Goal: Task Accomplishment & Management: Use online tool/utility

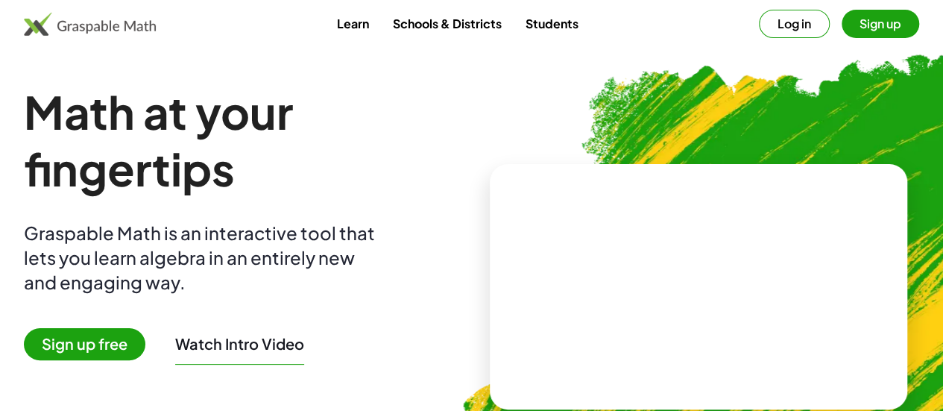
click at [841, 14] on button "Sign up" at bounding box center [879, 24] width 77 height 28
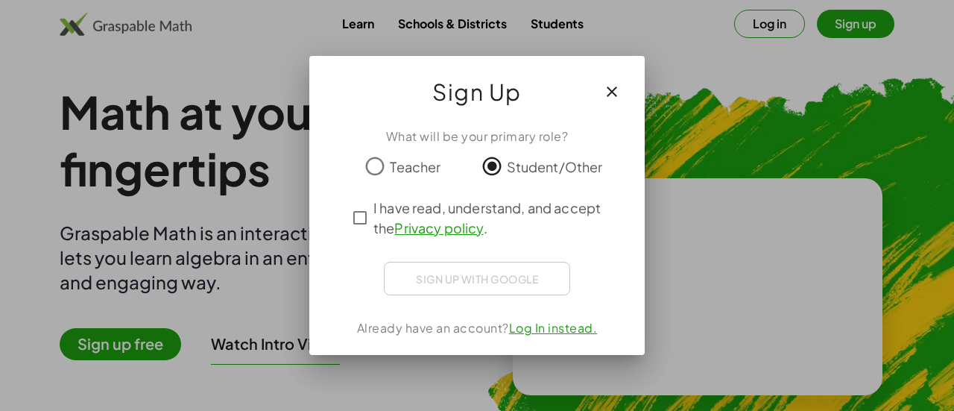
click at [490, 234] on span "I have read, understand, and accept the Privacy policy ." at bounding box center [490, 217] width 234 height 40
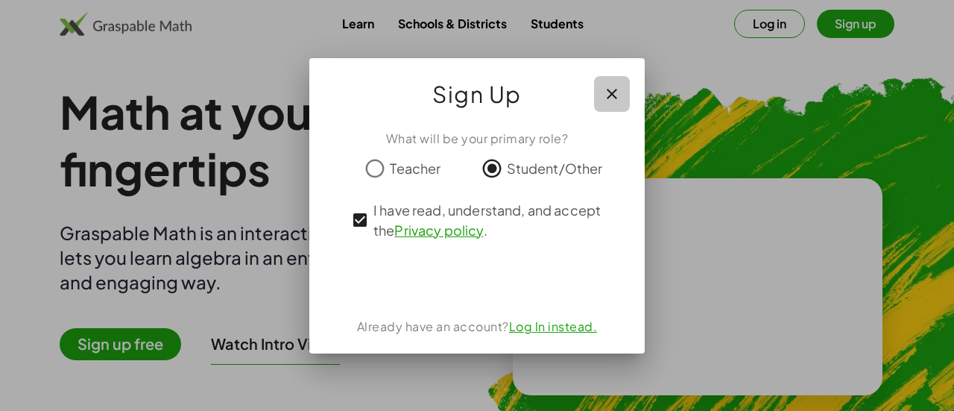
click at [624, 89] on button "button" at bounding box center [612, 94] width 36 height 36
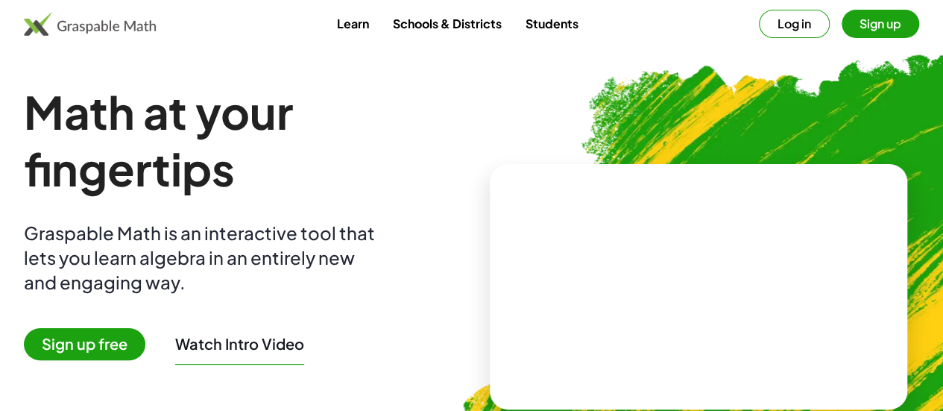
click at [725, 79] on img at bounding box center [777, 280] width 688 height 580
click at [141, 340] on span "Sign up free" at bounding box center [84, 344] width 121 height 32
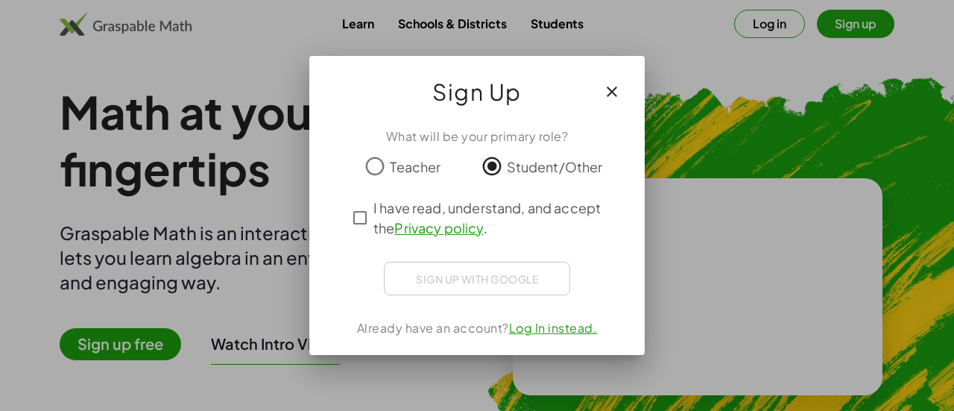
click at [612, 86] on icon "button" at bounding box center [612, 92] width 18 height 18
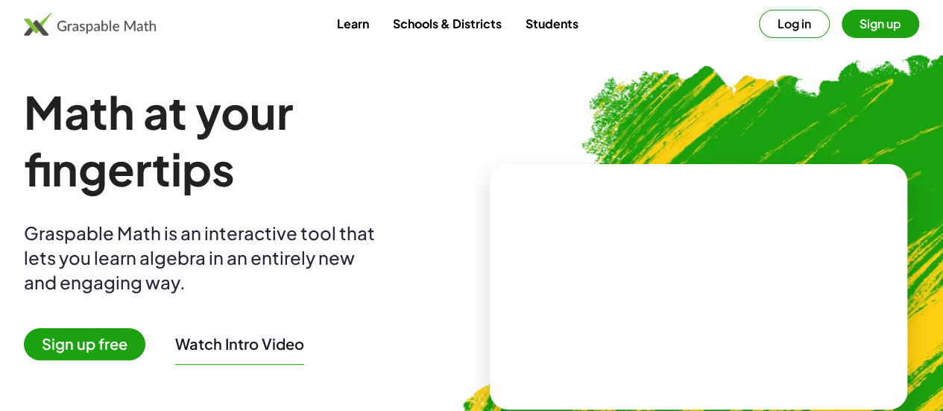
click at [851, 32] on button "Sign up" at bounding box center [879, 24] width 77 height 28
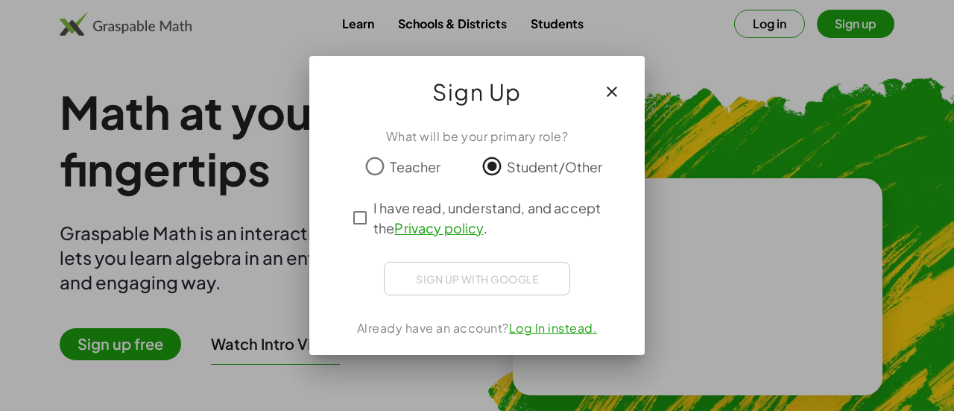
click at [446, 209] on span "I have read, understand, and accept the Privacy policy ." at bounding box center [490, 217] width 234 height 40
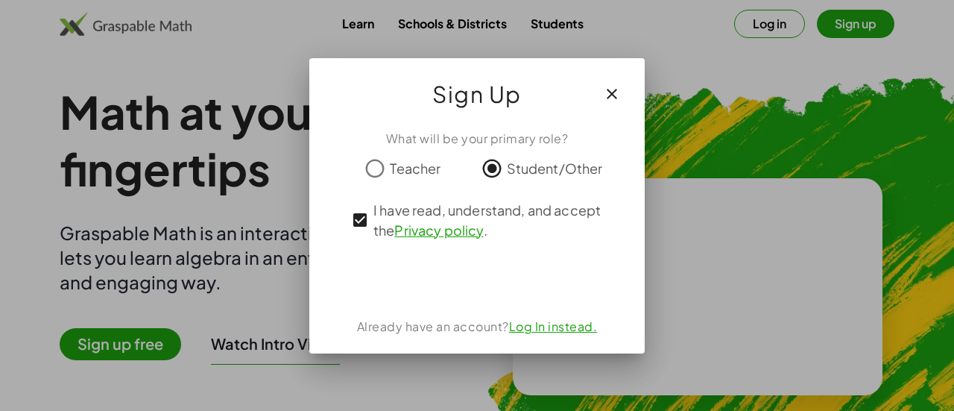
click at [744, 225] on div at bounding box center [477, 205] width 954 height 411
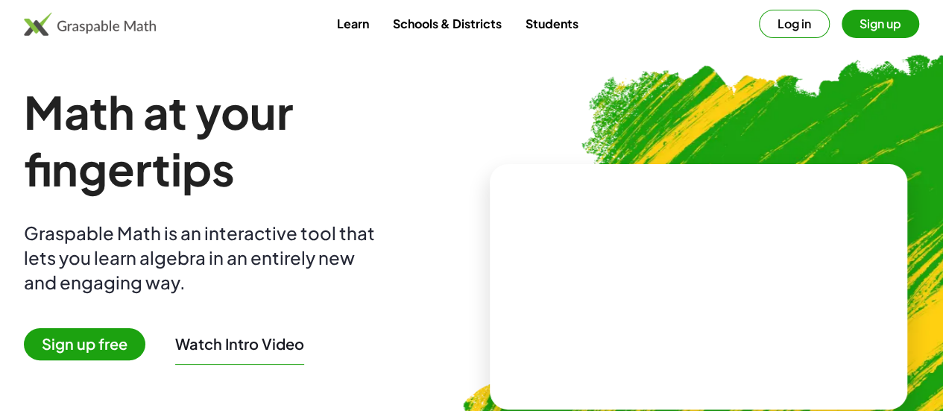
click at [140, 344] on span "Sign up free" at bounding box center [84, 344] width 121 height 32
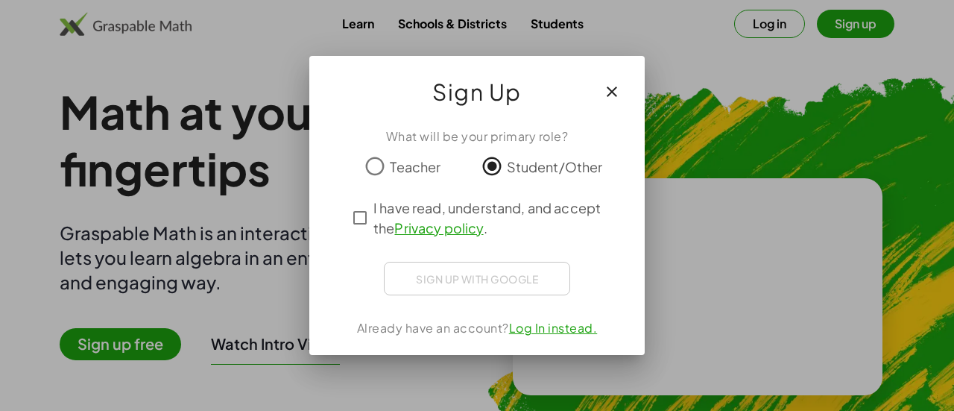
click at [422, 230] on link "Privacy policy" at bounding box center [438, 227] width 89 height 17
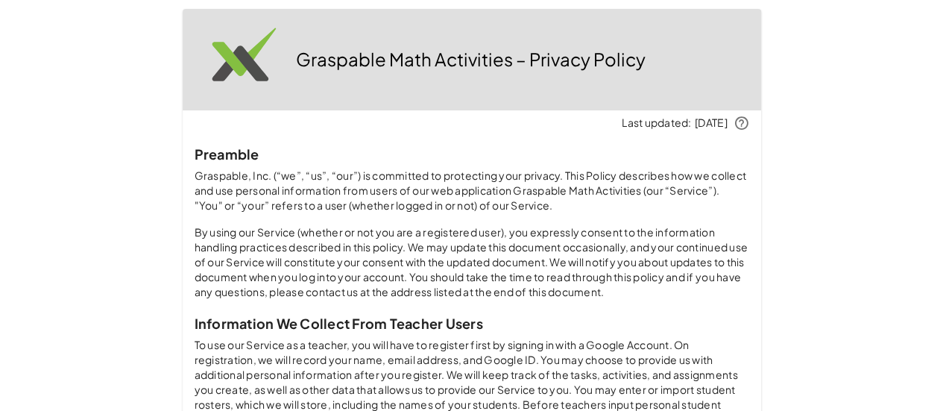
click at [362, 225] on p "By using our Service (whether or not you are a registered user), you expressly …" at bounding box center [471, 262] width 554 height 75
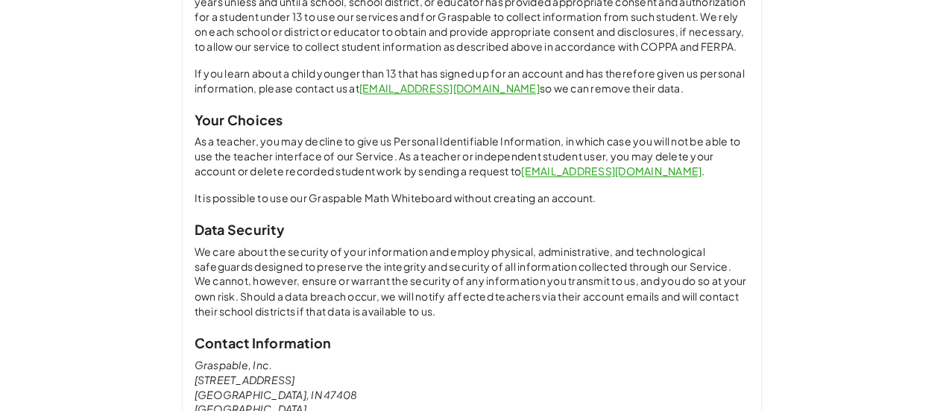
scroll to position [1200, 0]
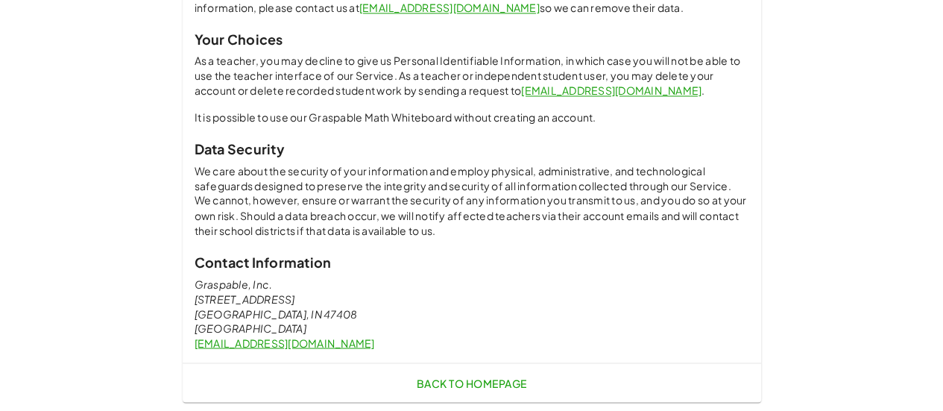
click at [456, 374] on link "Back to Homepage" at bounding box center [471, 382] width 122 height 27
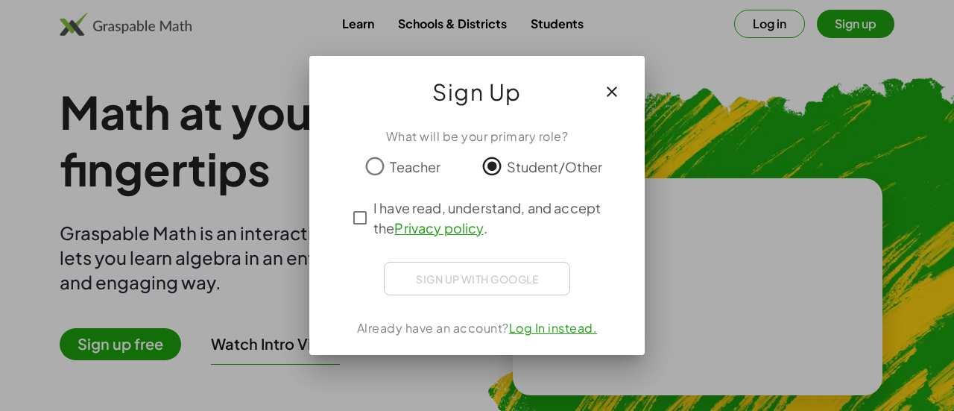
click at [410, 212] on span "I have read, understand, and accept the Privacy policy ." at bounding box center [490, 217] width 234 height 40
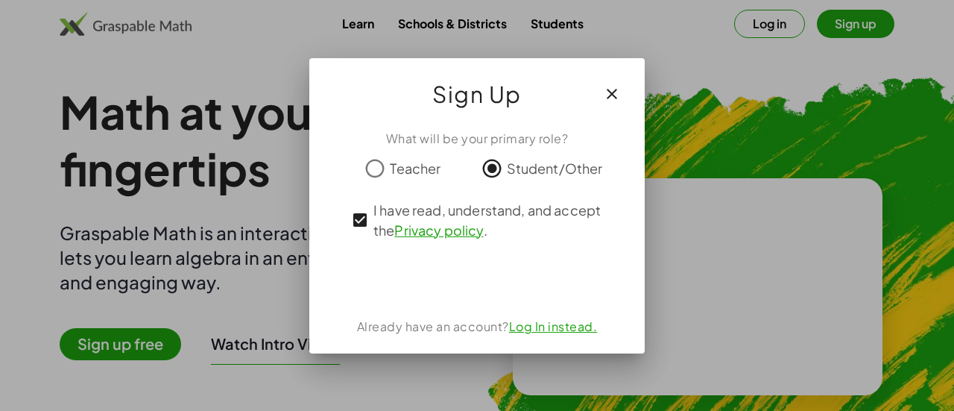
click at [612, 87] on icon "button" at bounding box center [612, 94] width 18 height 18
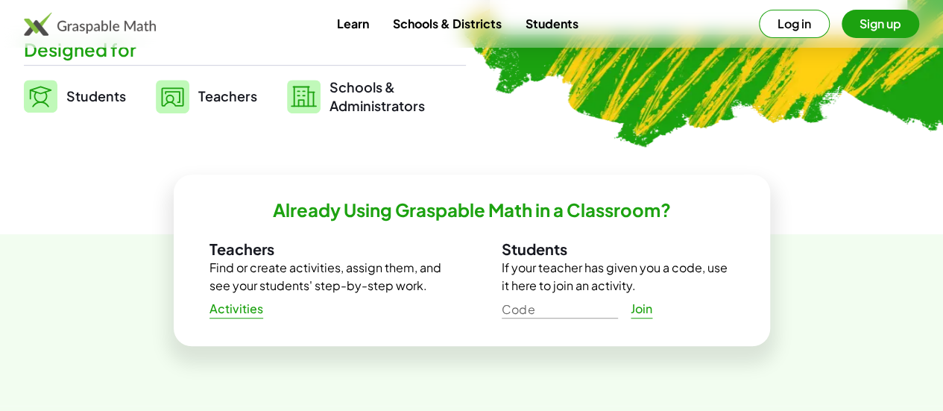
scroll to position [396, 0]
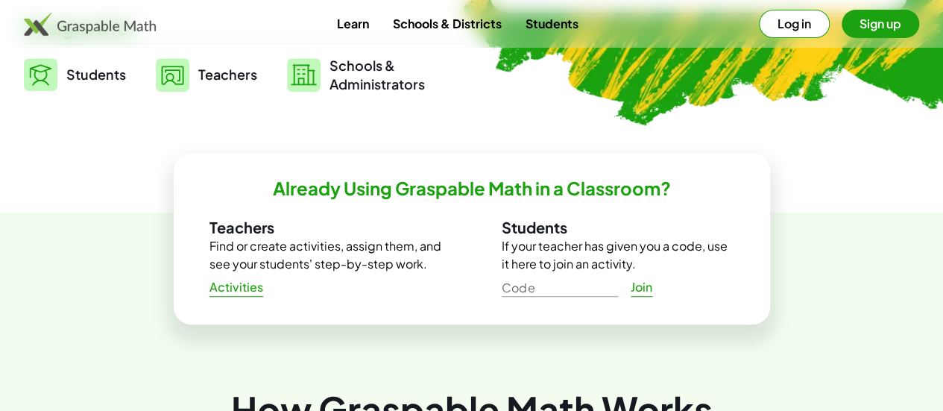
click at [107, 65] on link "Students" at bounding box center [75, 74] width 102 height 37
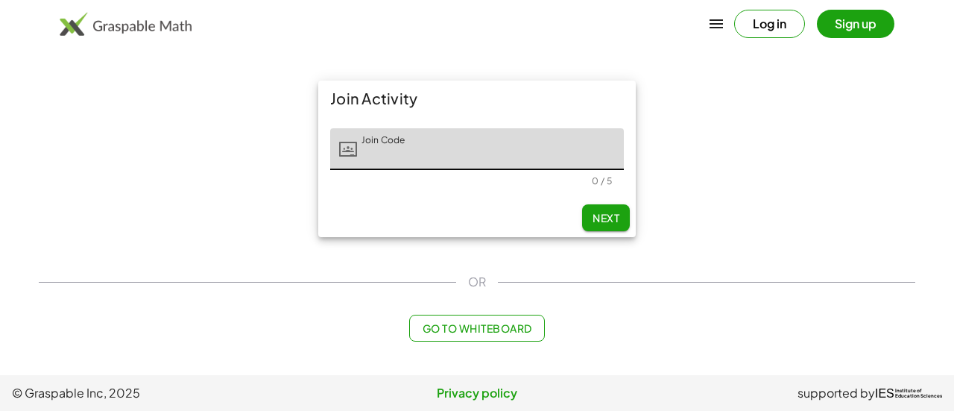
click at [454, 323] on span "Go to Whiteboard" at bounding box center [477, 327] width 110 height 13
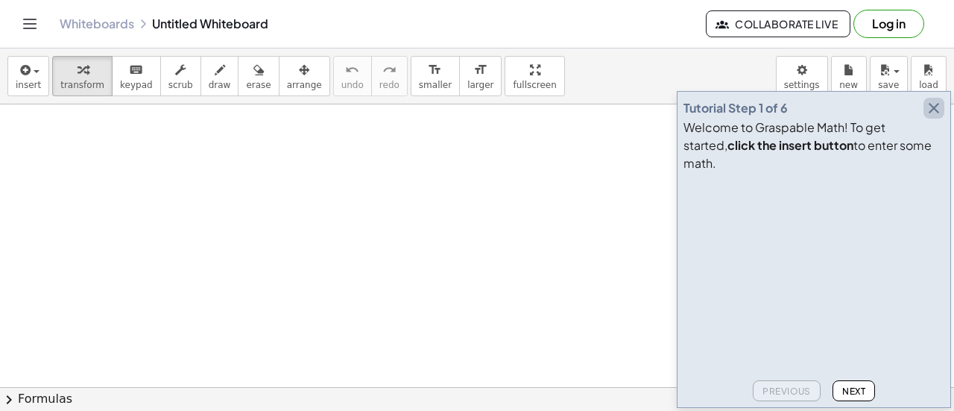
click at [930, 117] on icon "button" at bounding box center [934, 108] width 18 height 18
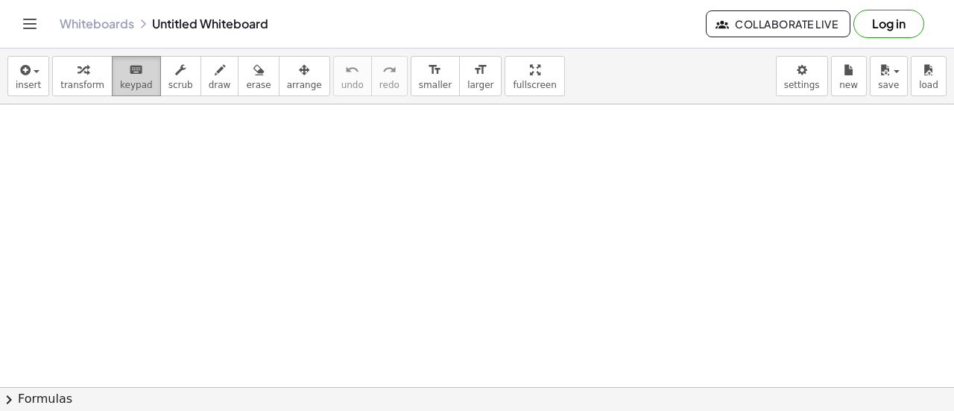
click at [120, 83] on span "keypad" at bounding box center [136, 85] width 33 height 10
click at [129, 75] on icon "keyboard" at bounding box center [136, 70] width 14 height 18
click at [563, 83] on div "insert select one: Math Expression Function Text Youtube Video Graphing Geometr…" at bounding box center [477, 76] width 954 height 56
click at [4, 405] on span "chevron_right" at bounding box center [9, 399] width 18 height 18
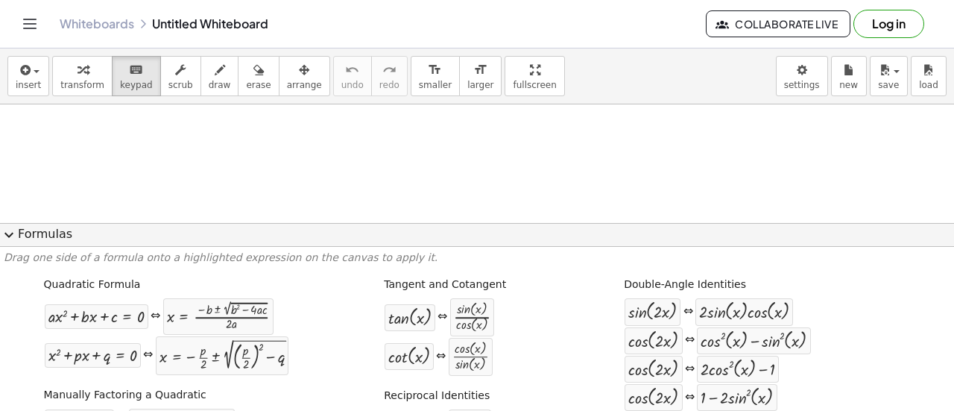
scroll to position [30, 0]
click at [942, 238] on button "expand_more Formulas" at bounding box center [477, 235] width 954 height 24
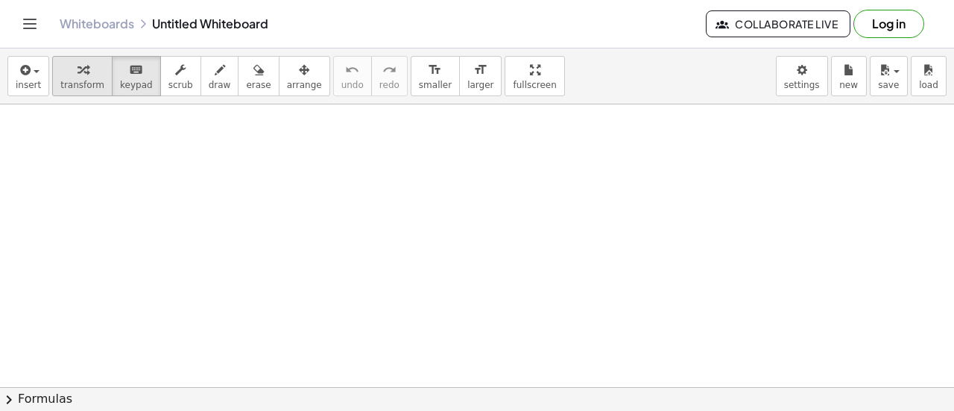
click at [69, 86] on span "transform" at bounding box center [82, 85] width 44 height 10
click at [118, 186] on div at bounding box center [477, 407] width 954 height 664
click at [34, 74] on div "button" at bounding box center [28, 69] width 25 height 18
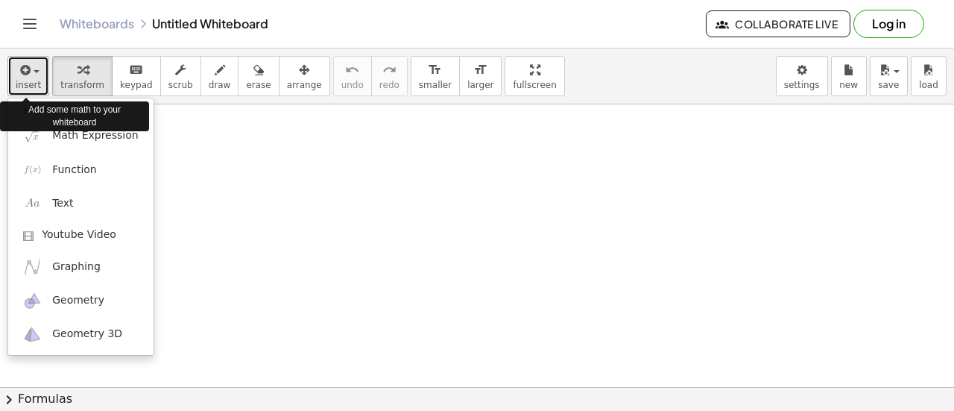
click at [42, 75] on button "insert" at bounding box center [28, 76] width 42 height 40
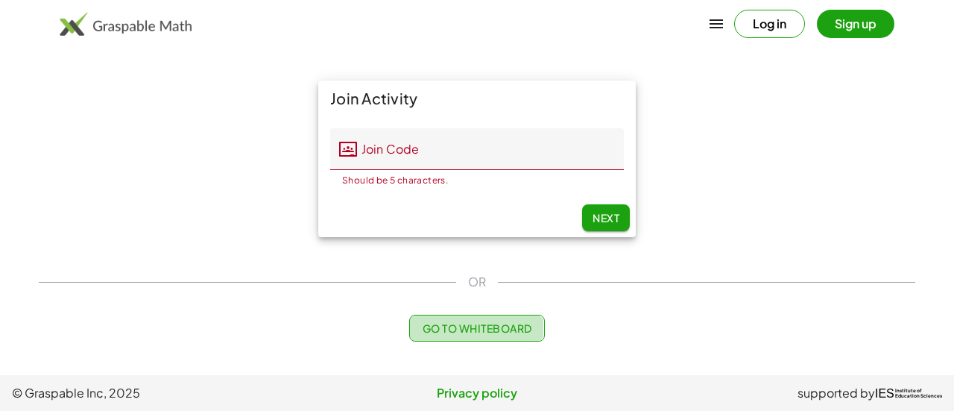
click at [531, 329] on span "Go to Whiteboard" at bounding box center [477, 327] width 110 height 13
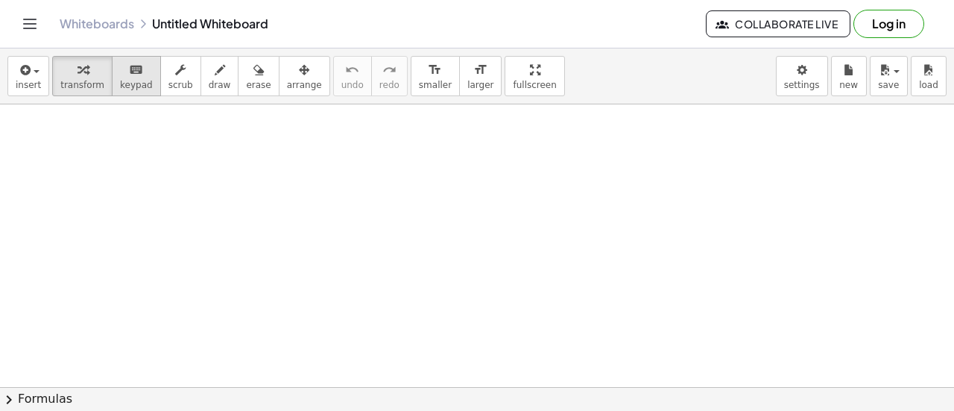
click at [124, 80] on span "keypad" at bounding box center [136, 85] width 33 height 10
click at [37, 392] on button "chevron_right Formulas" at bounding box center [477, 399] width 954 height 24
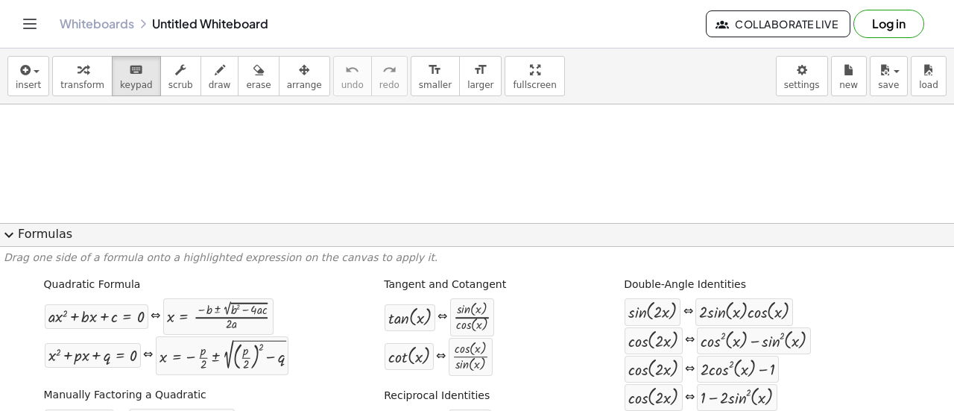
click at [769, 127] on div at bounding box center [477, 246] width 954 height 284
click at [129, 71] on icon "keyboard" at bounding box center [136, 70] width 14 height 18
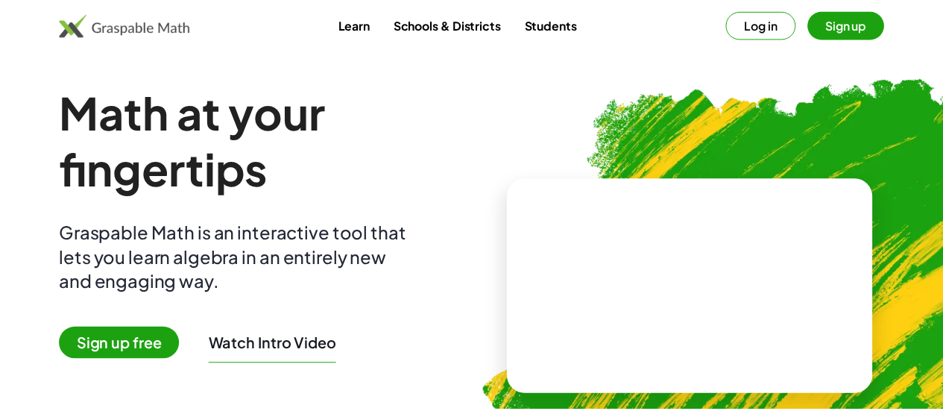
scroll to position [396, 0]
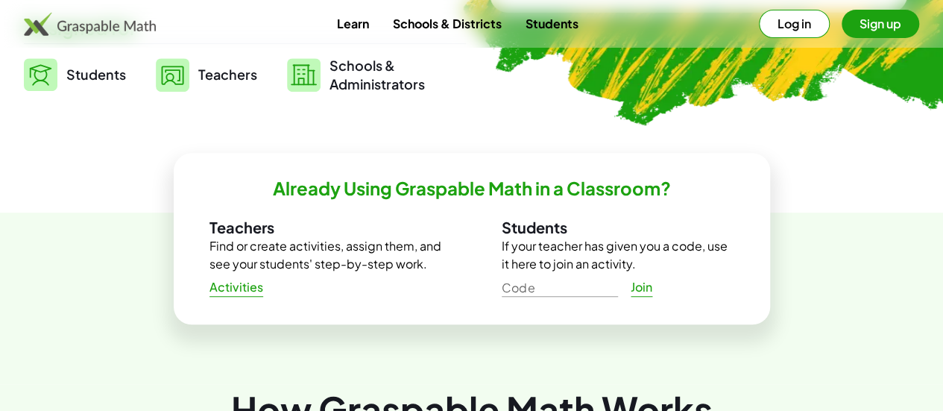
click at [126, 86] on link "Students" at bounding box center [75, 74] width 102 height 37
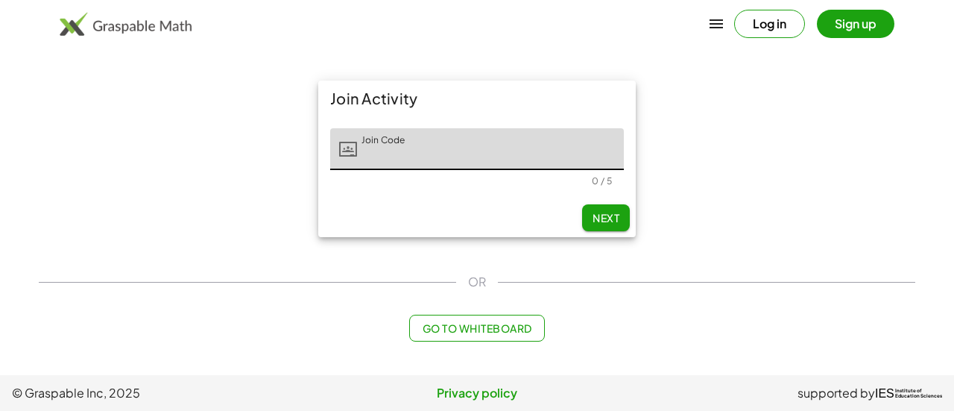
click at [462, 329] on span "Go to Whiteboard" at bounding box center [477, 327] width 110 height 13
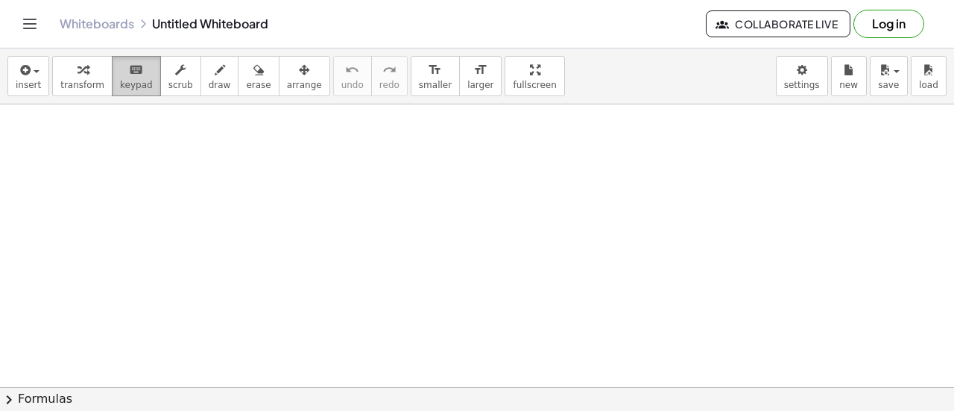
click at [129, 72] on icon "keyboard" at bounding box center [136, 70] width 14 height 18
click at [34, 72] on span "button" at bounding box center [37, 71] width 6 height 3
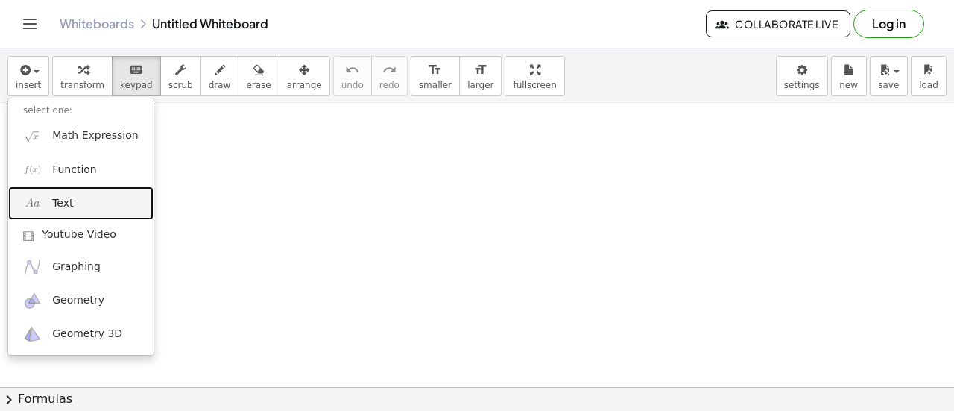
click at [84, 200] on link "Text" at bounding box center [80, 203] width 145 height 34
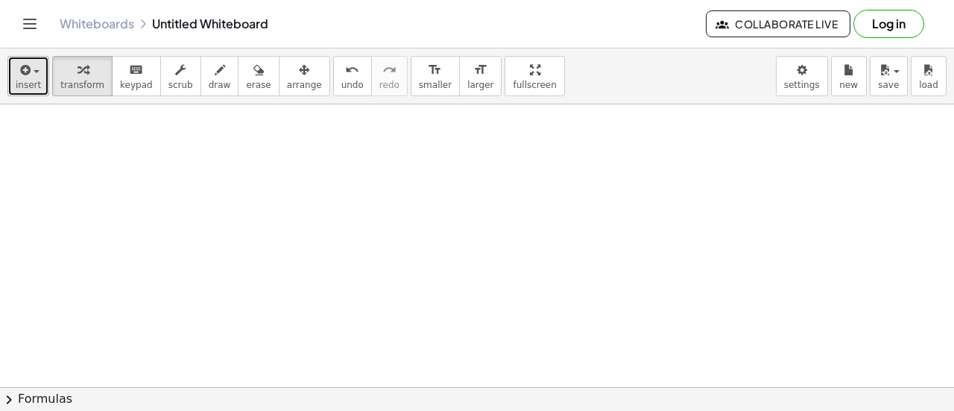
click at [24, 83] on span "insert" at bounding box center [28, 85] width 25 height 10
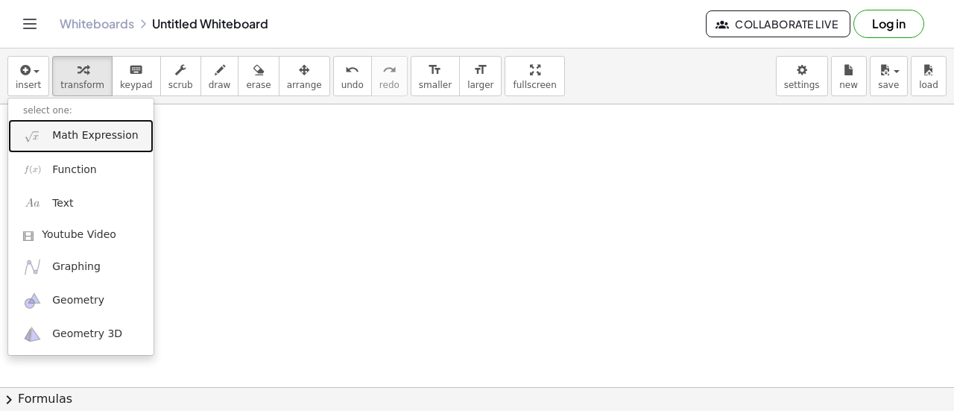
click at [95, 139] on span "Math Expression" at bounding box center [95, 135] width 86 height 15
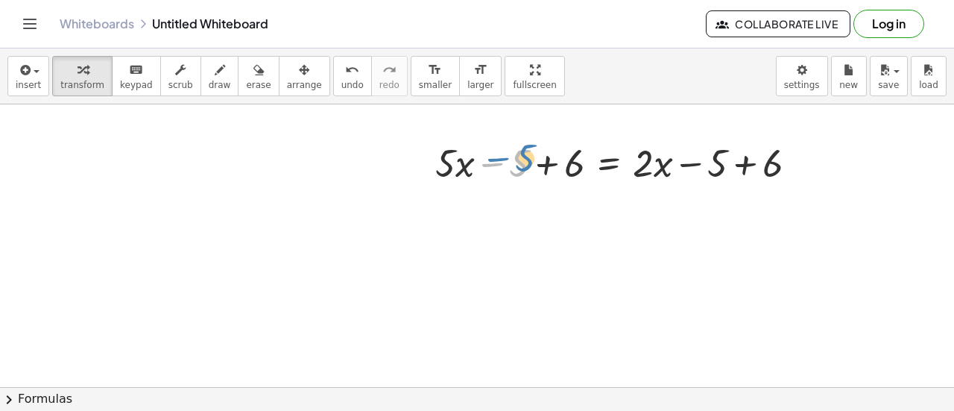
click at [535, 162] on div at bounding box center [622, 161] width 389 height 51
click at [536, 160] on div at bounding box center [622, 161] width 389 height 51
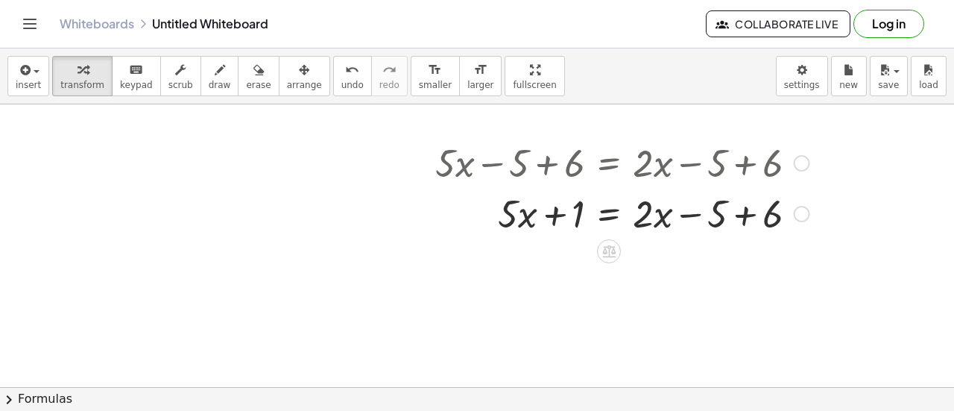
click at [741, 217] on div at bounding box center [622, 212] width 389 height 51
drag, startPoint x: 563, startPoint y: 215, endPoint x: 741, endPoint y: 207, distance: 178.2
click at [741, 207] on div at bounding box center [622, 212] width 389 height 51
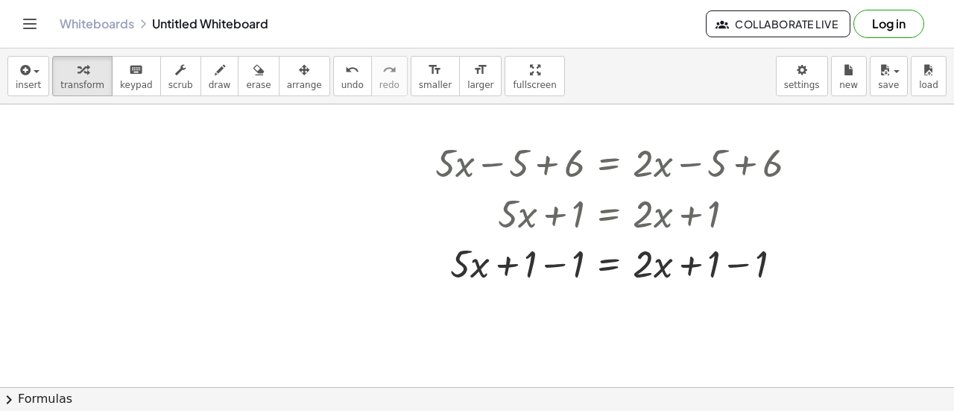
click at [852, 202] on div at bounding box center [477, 387] width 954 height 567
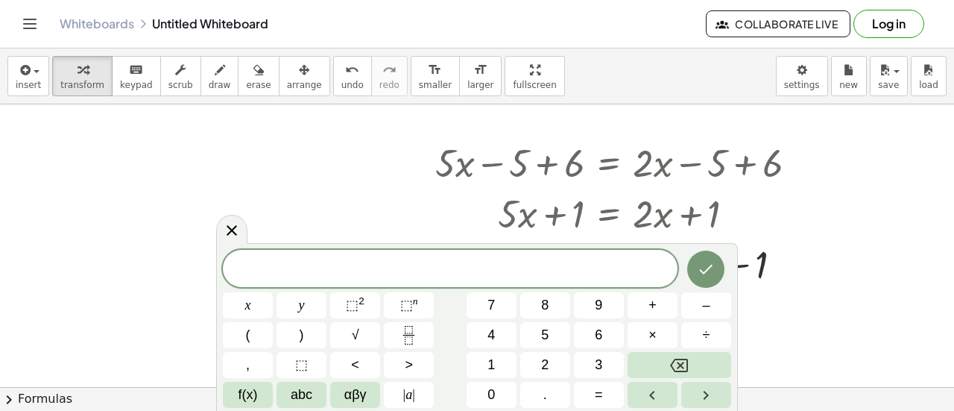
click at [852, 206] on div at bounding box center [477, 387] width 954 height 567
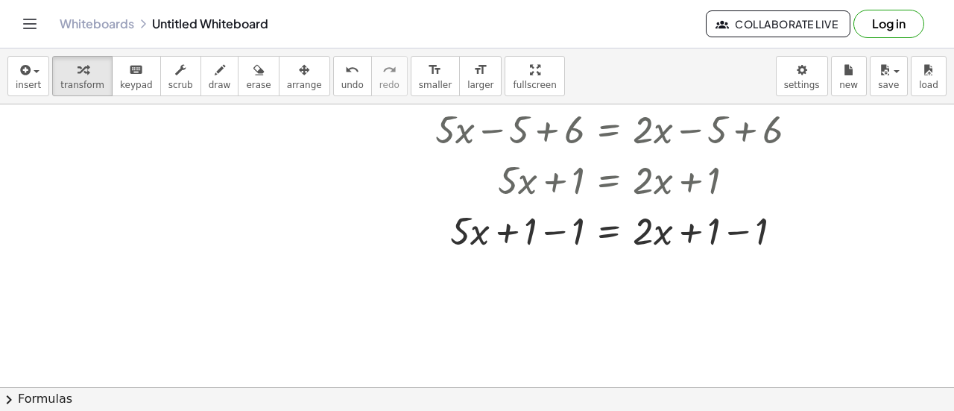
scroll to position [24, 0]
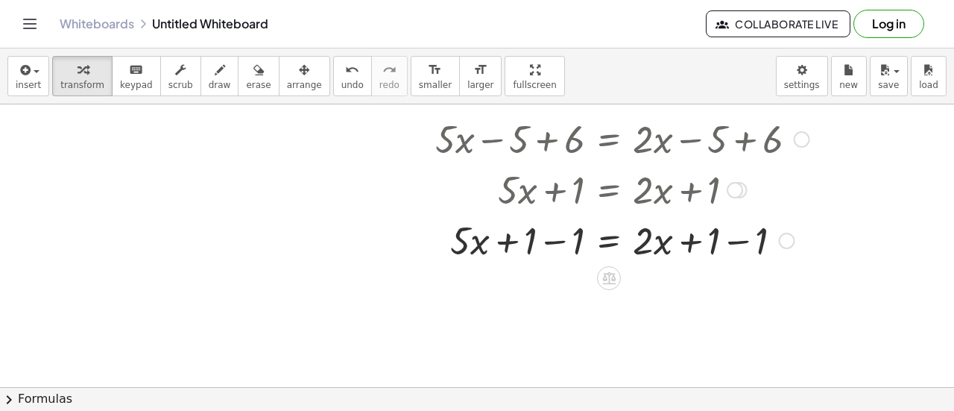
click at [584, 248] on div at bounding box center [622, 239] width 389 height 51
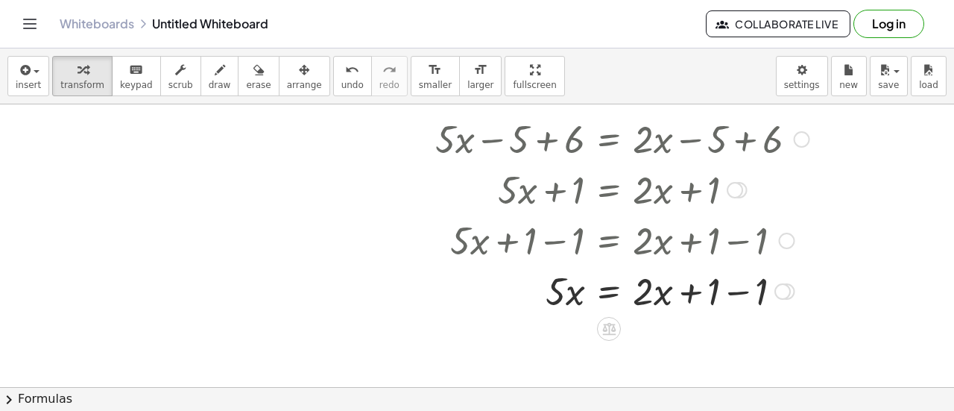
click at [733, 290] on div at bounding box center [622, 289] width 389 height 51
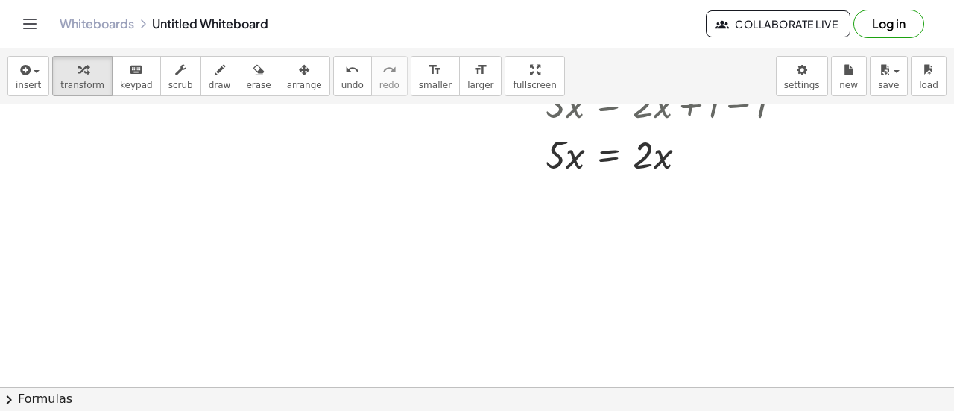
scroll to position [206, 0]
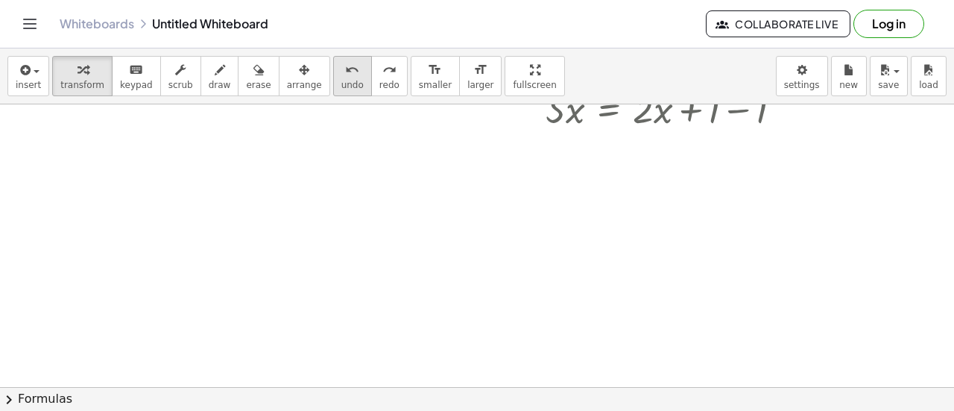
click at [333, 72] on button "undo undo" at bounding box center [352, 76] width 39 height 40
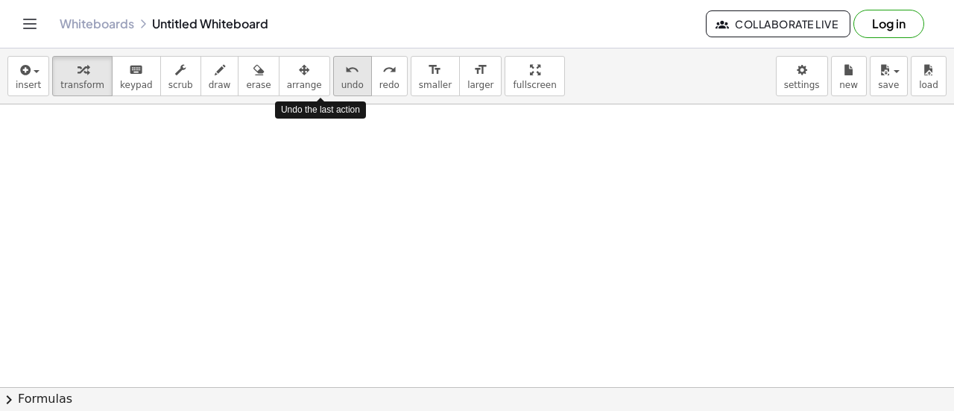
click at [333, 72] on button "undo undo" at bounding box center [352, 76] width 39 height 40
click at [939, 256] on div at bounding box center [477, 182] width 954 height 567
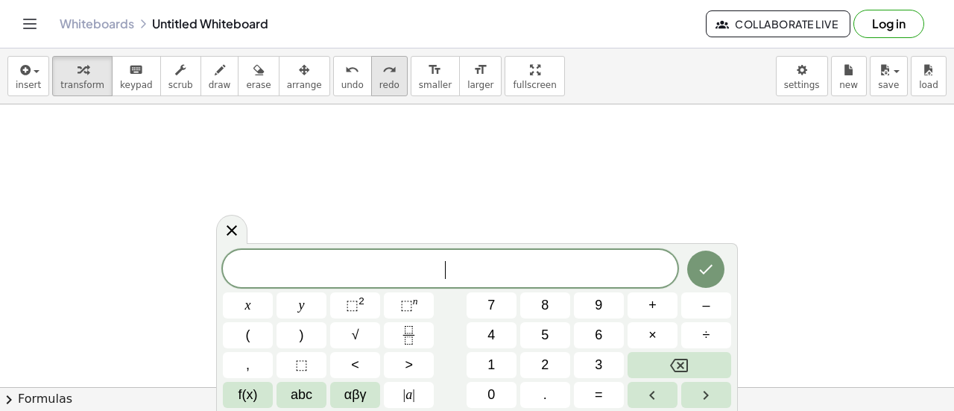
drag, startPoint x: 945, startPoint y: 260, endPoint x: 358, endPoint y: 66, distance: 617.8
click at [382, 66] on icon "redo" at bounding box center [389, 70] width 14 height 18
click at [333, 66] on button "undo undo" at bounding box center [352, 76] width 39 height 40
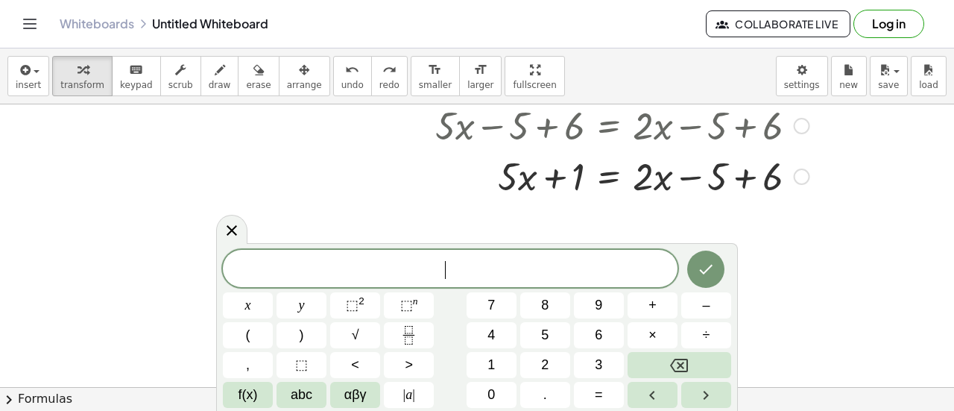
scroll to position [0, 0]
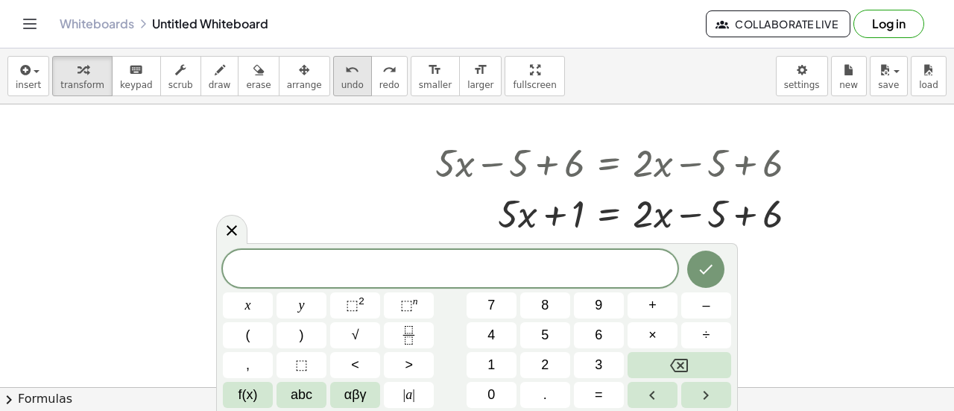
click at [341, 89] on span "undo" at bounding box center [352, 85] width 22 height 10
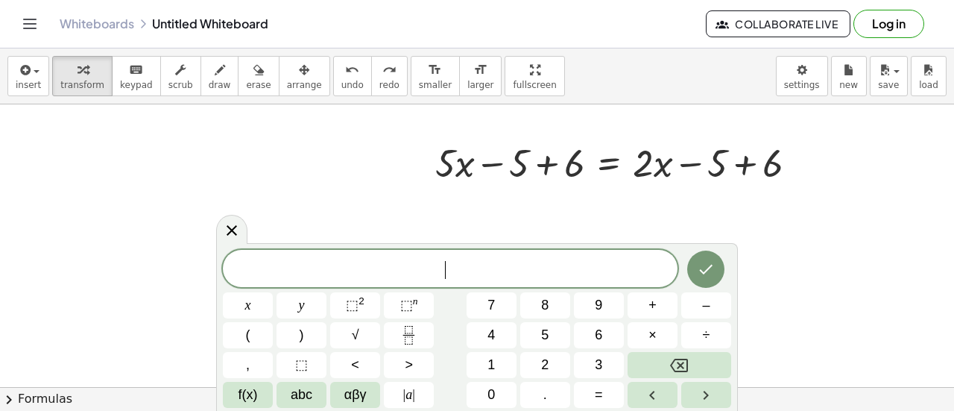
click at [328, 262] on span "​" at bounding box center [450, 269] width 454 height 21
click at [444, 273] on span "3" at bounding box center [445, 270] width 9 height 18
click at [697, 260] on icon "Done" at bounding box center [706, 269] width 18 height 18
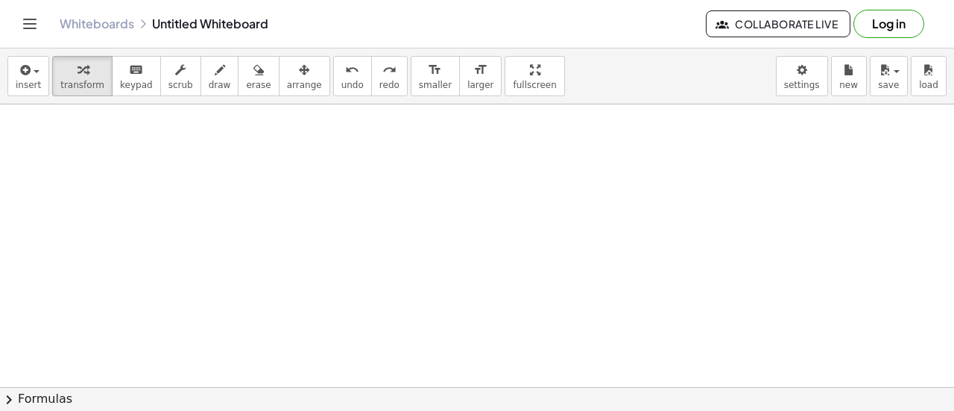
scroll to position [609, 0]
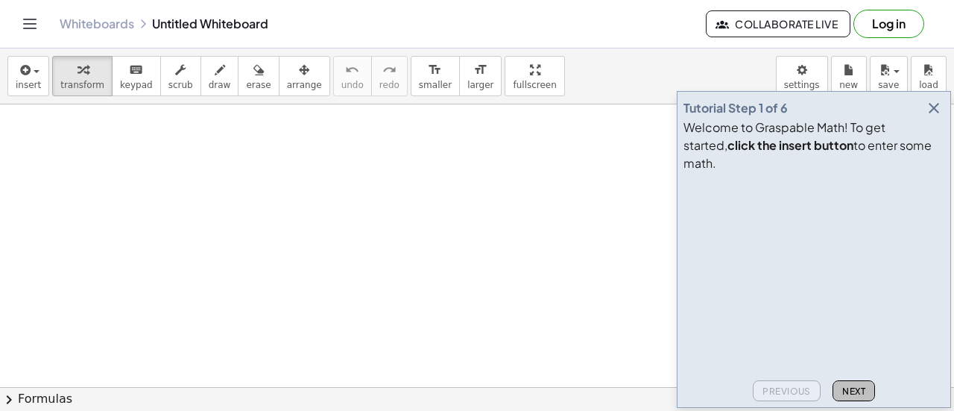
click at [851, 391] on span "Next" at bounding box center [853, 390] width 23 height 11
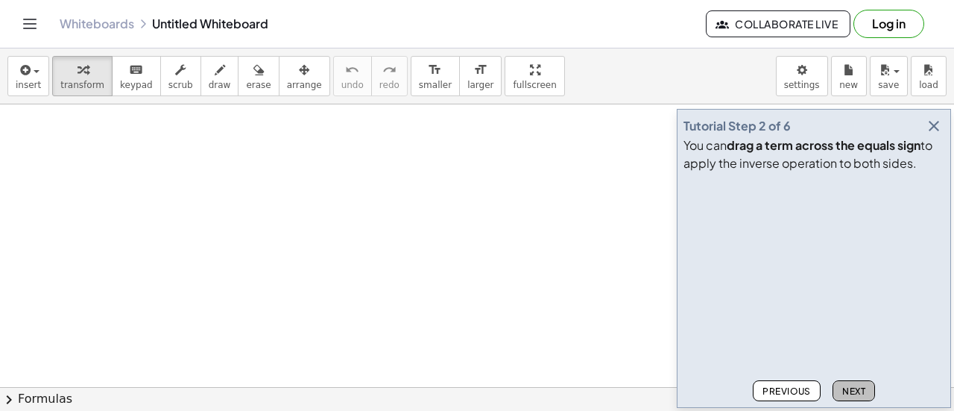
click at [851, 391] on span "Next" at bounding box center [853, 390] width 23 height 11
click at [848, 394] on span "Next" at bounding box center [853, 390] width 23 height 11
click at [846, 390] on span "Next" at bounding box center [853, 390] width 23 height 11
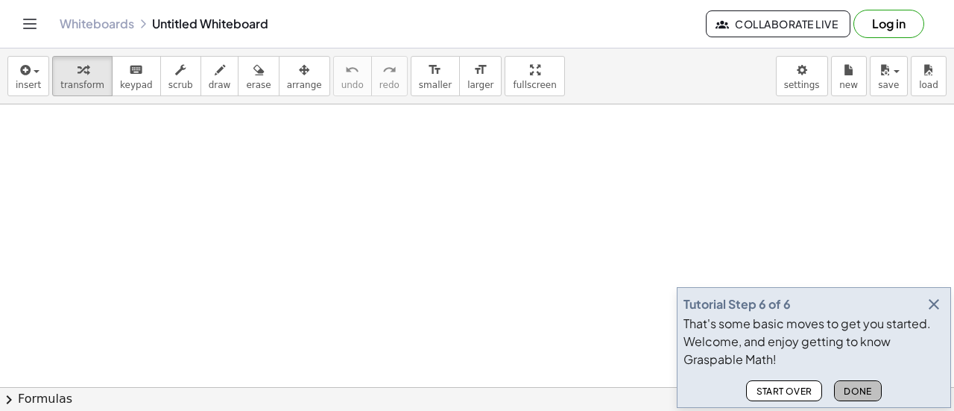
click at [846, 390] on span "Done" at bounding box center [857, 390] width 28 height 11
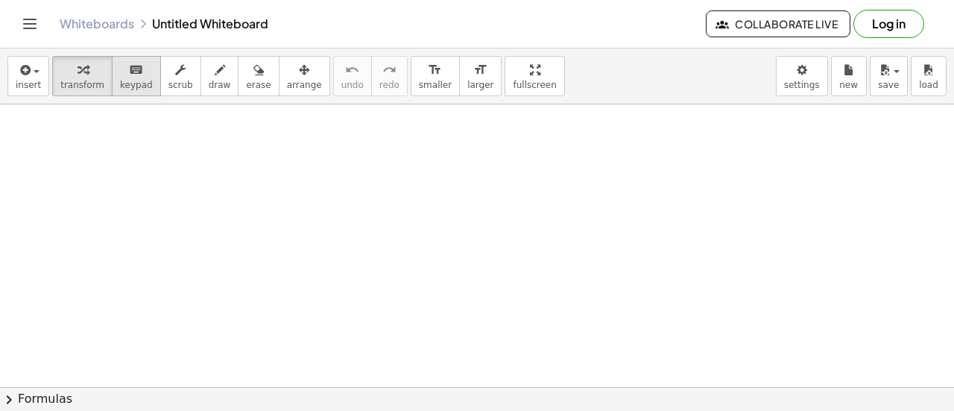
click at [127, 80] on span "keypad" at bounding box center [136, 85] width 33 height 10
click at [129, 62] on icon "keyboard" at bounding box center [136, 70] width 14 height 18
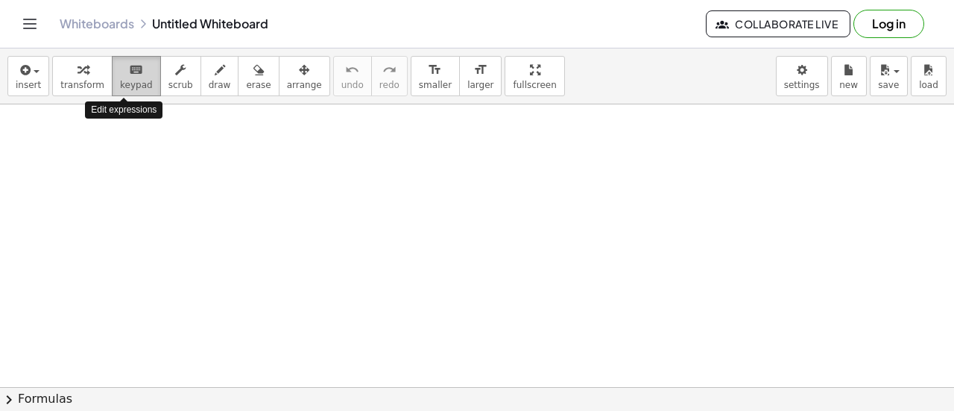
click at [129, 62] on icon "keyboard" at bounding box center [136, 70] width 14 height 18
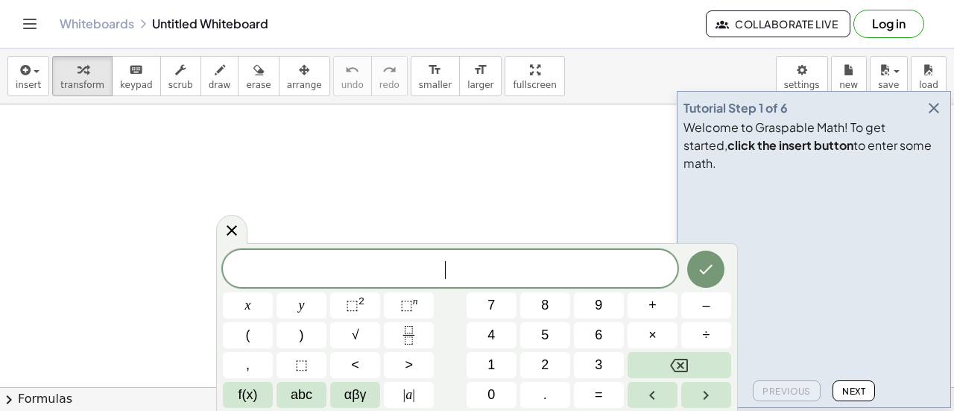
click at [936, 117] on icon "button" at bounding box center [934, 108] width 18 height 18
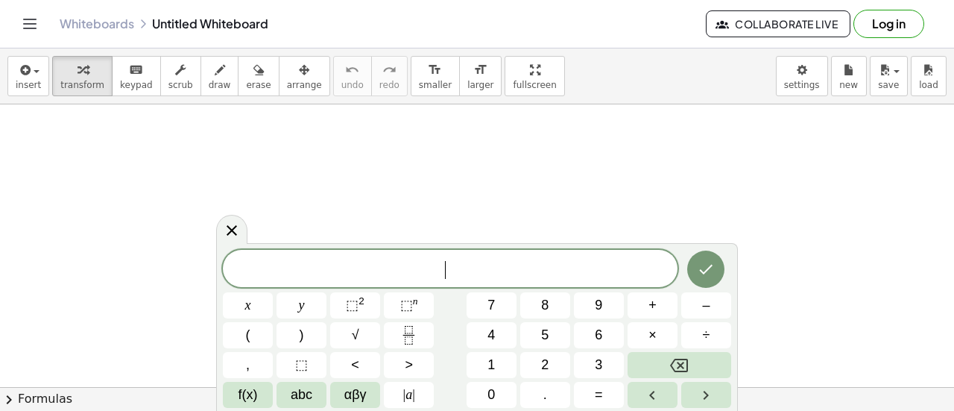
click at [281, 278] on span "​" at bounding box center [450, 269] width 454 height 21
click at [715, 256] on button "Done" at bounding box center [705, 268] width 37 height 37
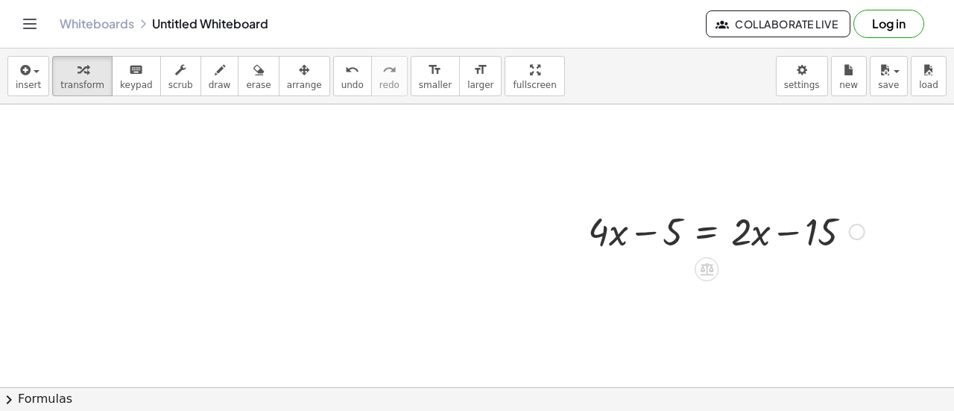
click at [752, 235] on div at bounding box center [725, 230] width 291 height 51
click at [794, 232] on div at bounding box center [725, 230] width 291 height 51
click at [639, 230] on div at bounding box center [725, 230] width 291 height 51
click at [604, 251] on div at bounding box center [725, 230] width 291 height 51
click at [607, 244] on div at bounding box center [725, 230] width 291 height 51
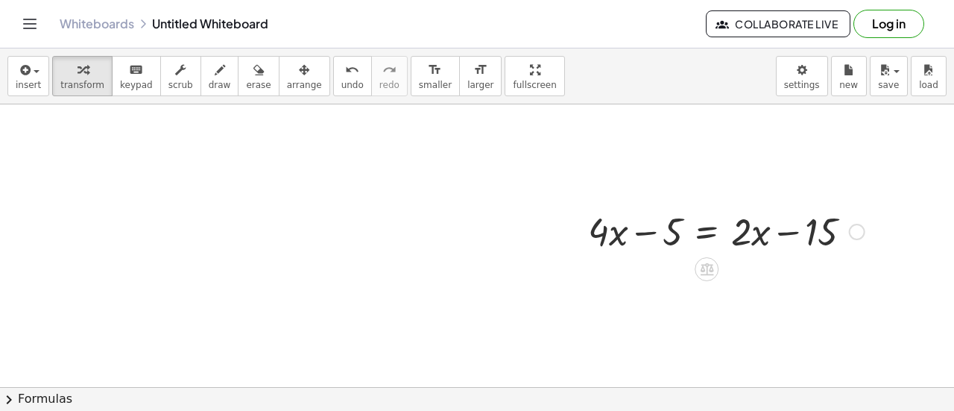
click at [675, 227] on div at bounding box center [725, 230] width 291 height 51
click at [756, 233] on div at bounding box center [725, 230] width 291 height 51
click at [830, 238] on div at bounding box center [725, 230] width 291 height 51
click at [853, 230] on div at bounding box center [857, 232] width 16 height 16
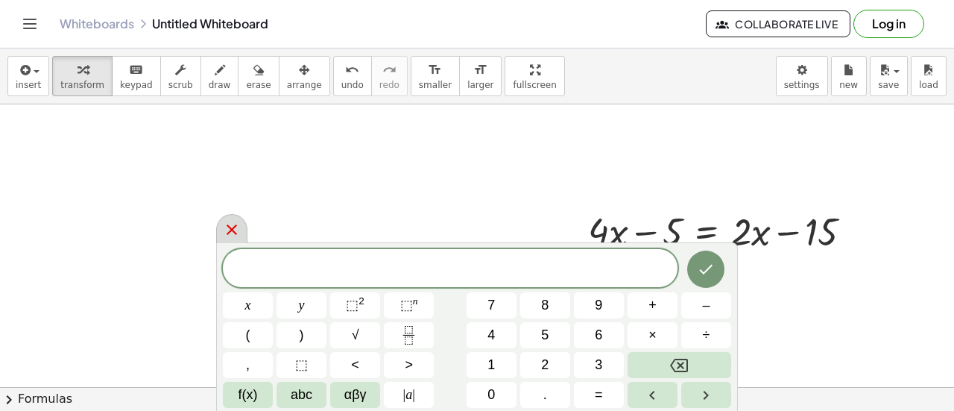
click at [230, 224] on icon at bounding box center [232, 230] width 18 height 18
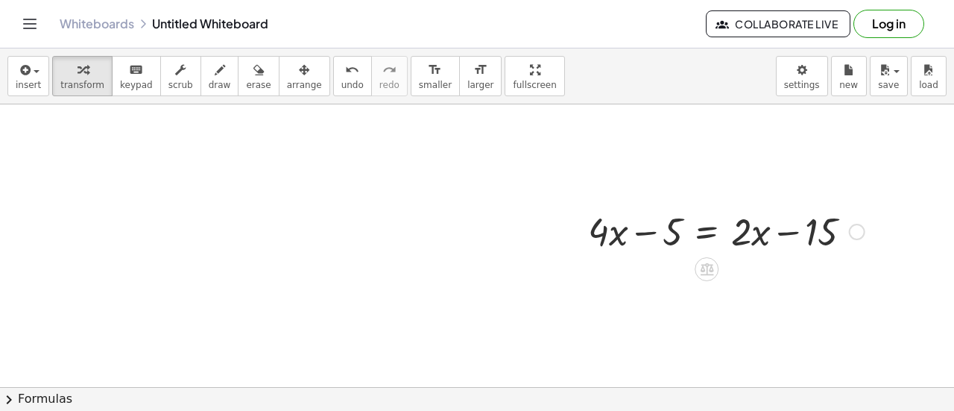
click at [676, 237] on div at bounding box center [725, 230] width 291 height 51
click at [648, 224] on div at bounding box center [725, 230] width 291 height 51
click at [709, 239] on div at bounding box center [725, 230] width 291 height 51
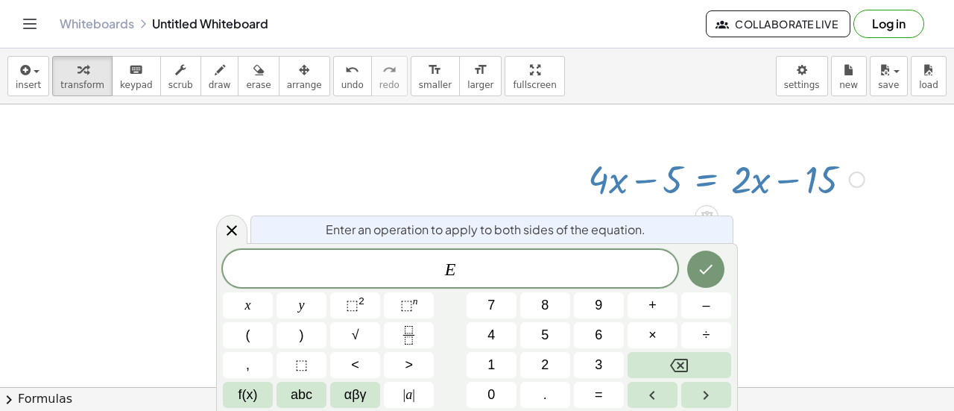
scroll to position [52, 0]
click at [490, 164] on div at bounding box center [477, 384] width 954 height 664
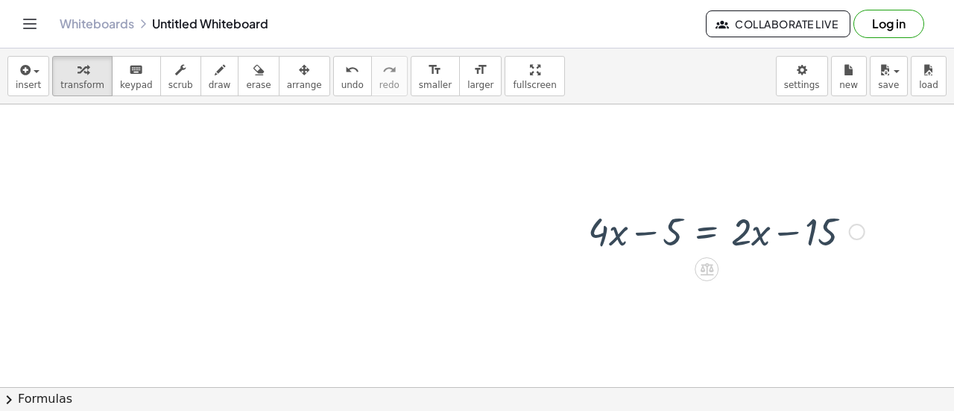
scroll to position [0, 0]
click at [767, 238] on div at bounding box center [725, 230] width 291 height 51
click at [753, 233] on div at bounding box center [725, 230] width 291 height 51
click at [797, 232] on div at bounding box center [725, 230] width 291 height 51
click at [808, 232] on div at bounding box center [725, 230] width 291 height 51
